Goal: Transaction & Acquisition: Obtain resource

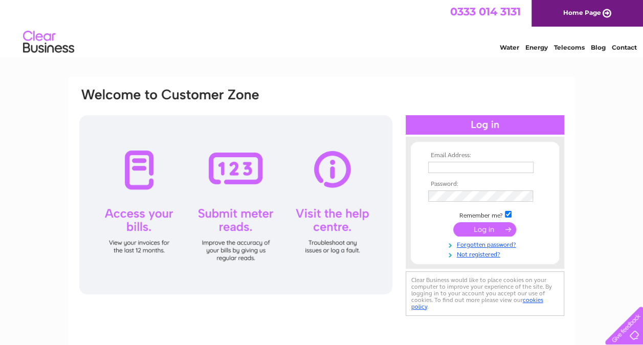
type input "obinna.o@bonnytonh.uk"
click at [491, 233] on input "submit" at bounding box center [484, 229] width 63 height 14
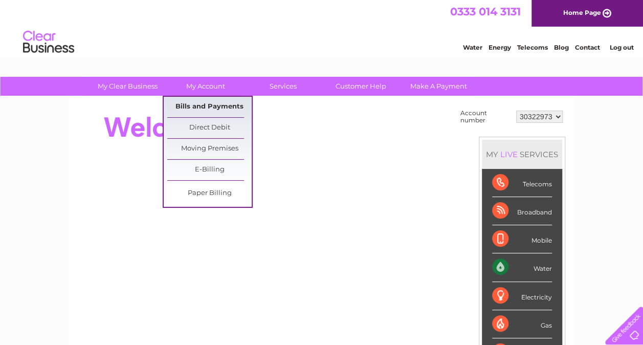
click at [204, 103] on link "Bills and Payments" at bounding box center [209, 107] width 84 height 20
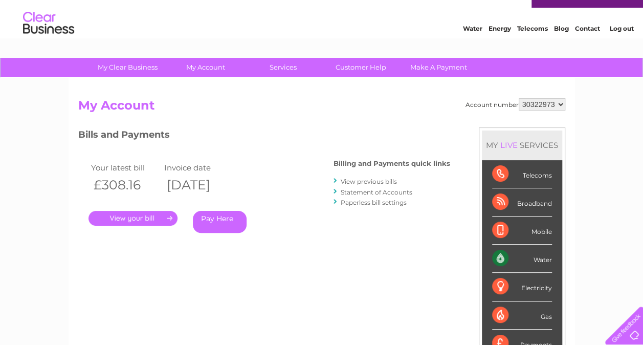
scroll to position [16, 0]
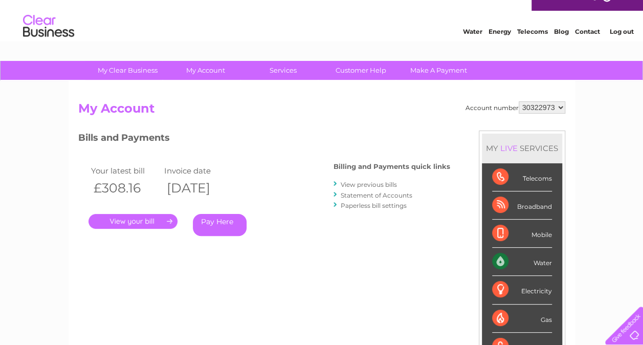
click at [374, 181] on link "View previous bills" at bounding box center [368, 184] width 56 height 8
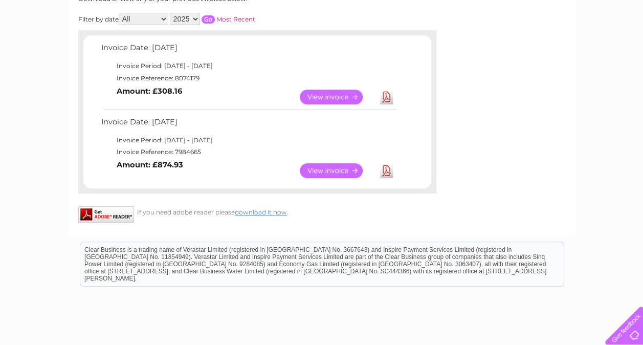
scroll to position [153, 0]
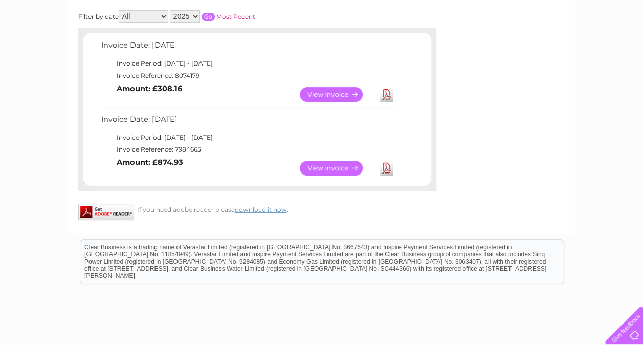
click at [330, 92] on link "View" at bounding box center [337, 94] width 75 height 15
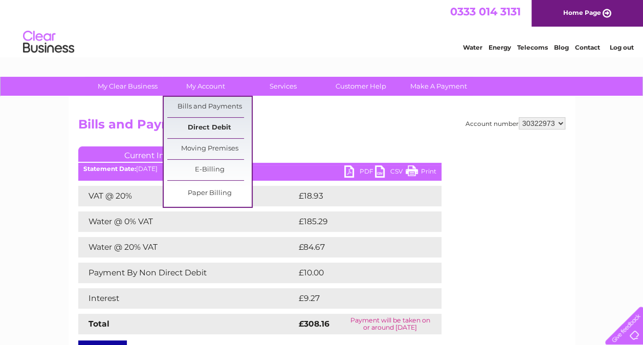
click at [211, 129] on link "Direct Debit" at bounding box center [209, 128] width 84 height 20
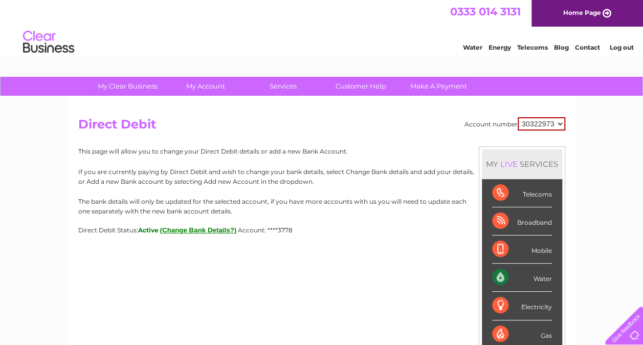
click at [325, 127] on h2 "Direct Debit" at bounding box center [321, 126] width 487 height 19
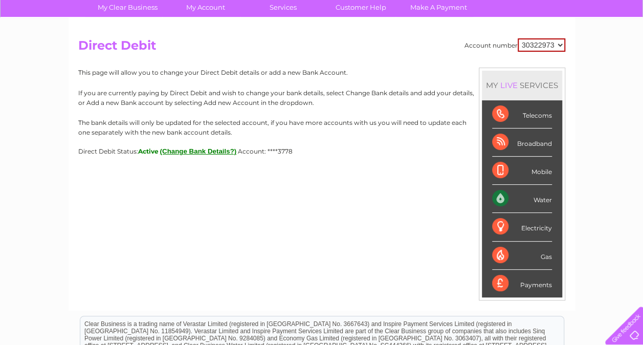
scroll to position [102, 0]
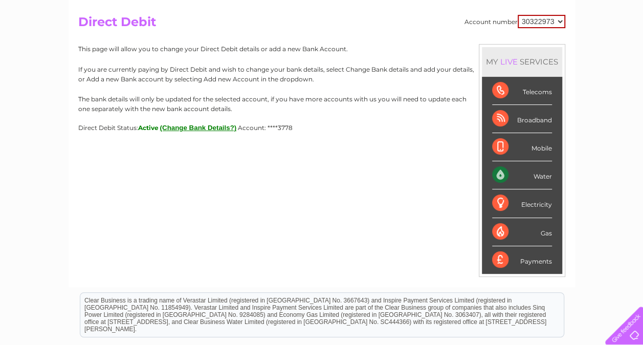
click at [534, 176] on div "Water" at bounding box center [522, 175] width 60 height 28
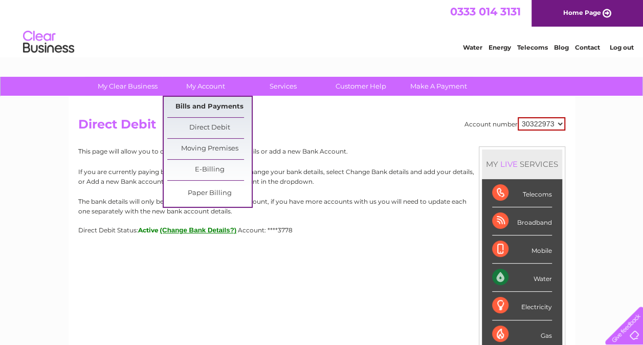
click at [212, 104] on link "Bills and Payments" at bounding box center [209, 107] width 84 height 20
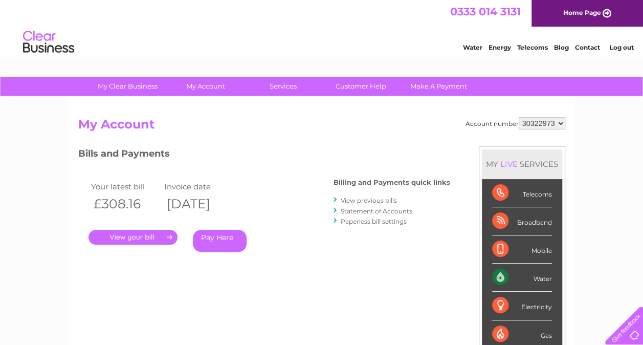
click at [145, 240] on link "." at bounding box center [132, 237] width 89 height 15
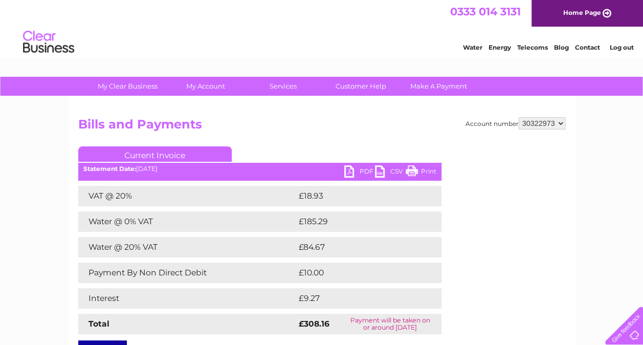
click at [366, 170] on link "PDF" at bounding box center [359, 172] width 31 height 15
